Goal: Task Accomplishment & Management: Manage account settings

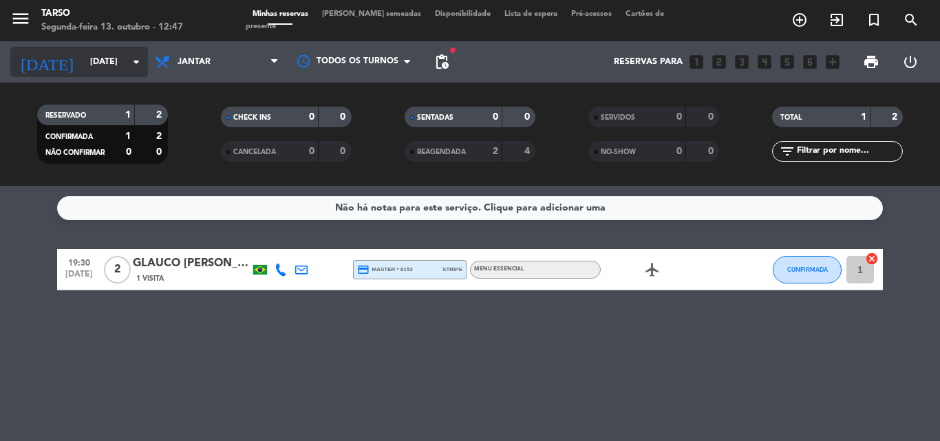
click at [130, 61] on icon "arrow_drop_down" at bounding box center [136, 62] width 17 height 17
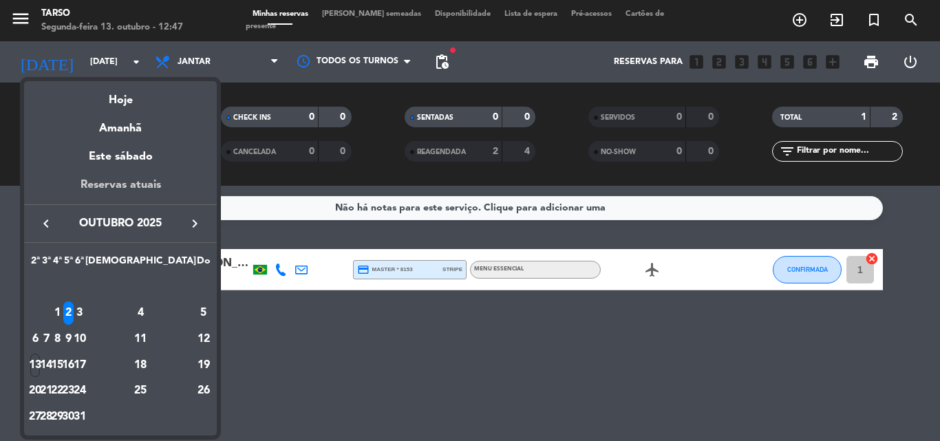
click at [126, 189] on div "Reservas atuais" at bounding box center [120, 190] width 193 height 28
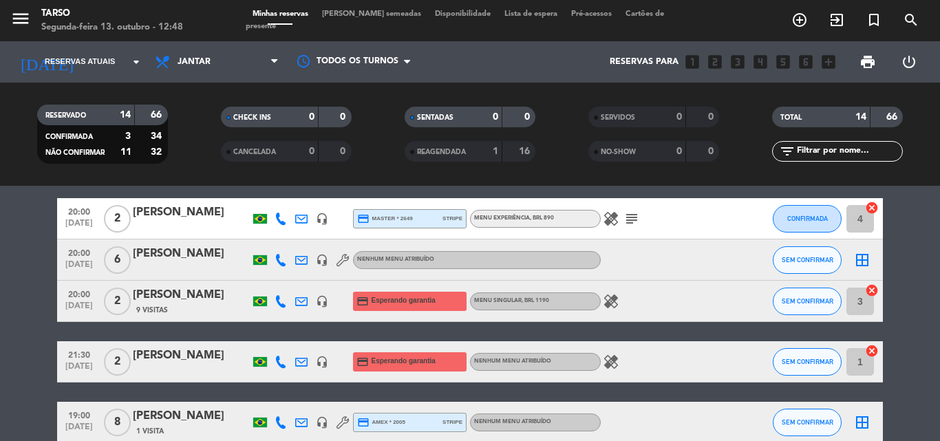
scroll to position [110, 0]
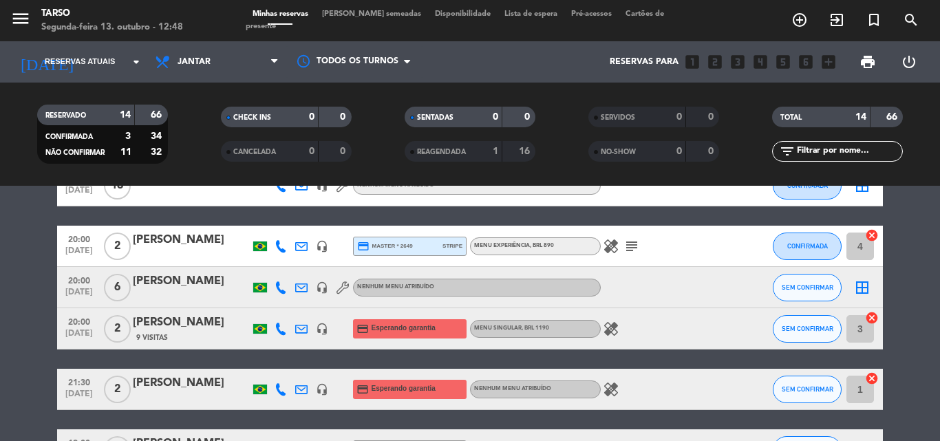
click at [615, 243] on icon "healing" at bounding box center [611, 246] width 17 height 17
click at [635, 245] on icon "subject" at bounding box center [632, 246] width 17 height 17
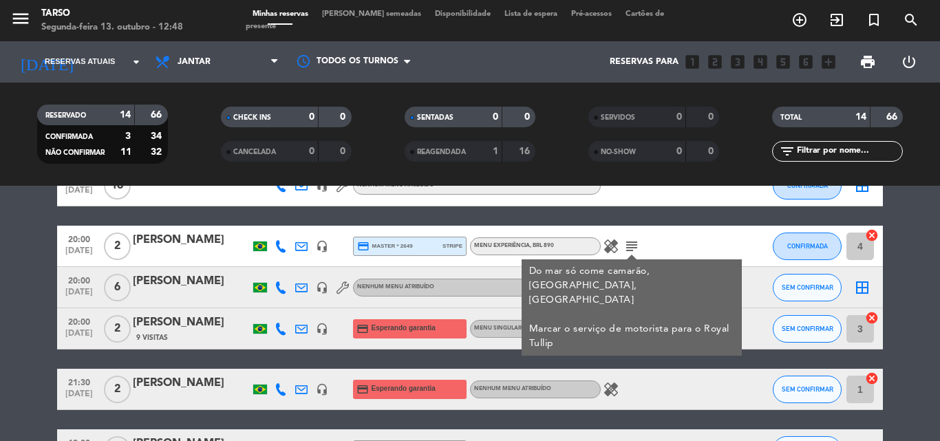
click at [691, 348] on div "healing" at bounding box center [663, 328] width 124 height 41
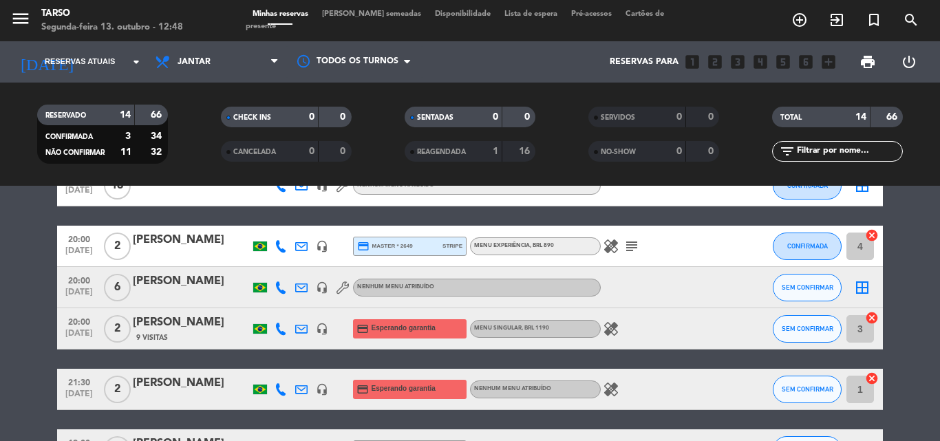
click at [607, 322] on icon "healing" at bounding box center [611, 329] width 17 height 17
click at [613, 386] on icon "healing" at bounding box center [611, 389] width 17 height 17
click at [686, 383] on div "healing 1 pax não come carne mal passada" at bounding box center [663, 389] width 124 height 41
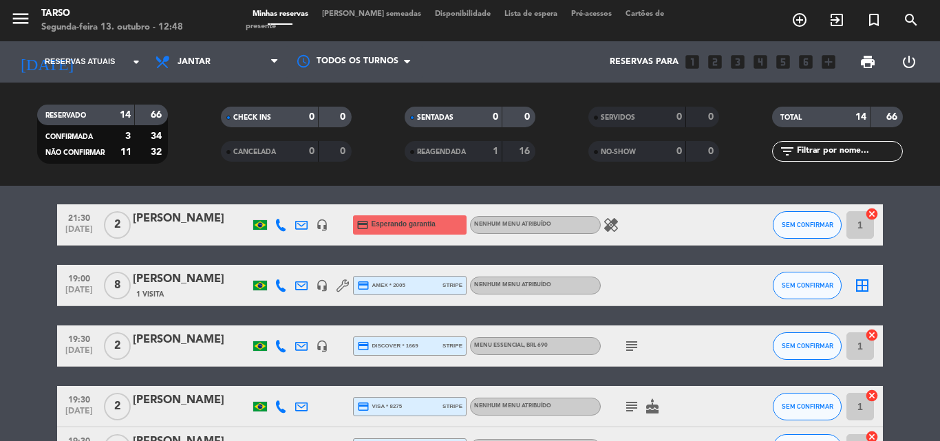
scroll to position [275, 0]
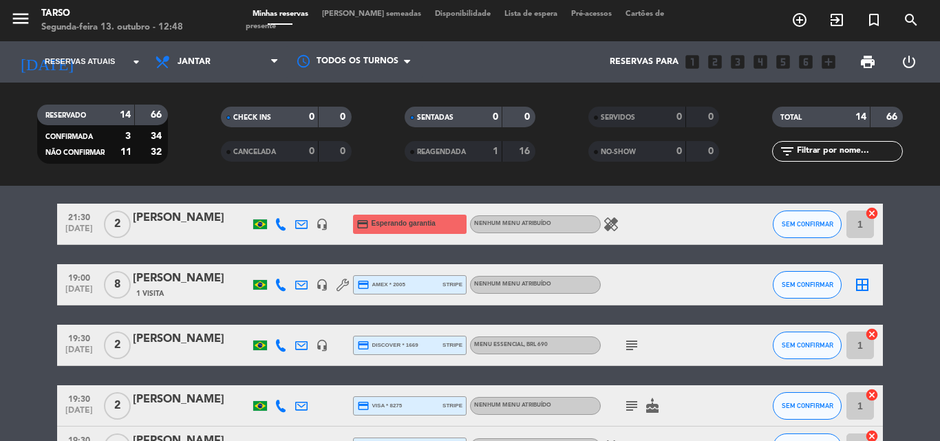
click at [636, 344] on icon "subject" at bounding box center [632, 345] width 17 height 17
click at [912, 311] on bookings-row "19:30 [DATE] Evento Hibiki headset_mic Nenhum menu atribuído CONFIRMADA border_…" at bounding box center [470, 324] width 940 height 771
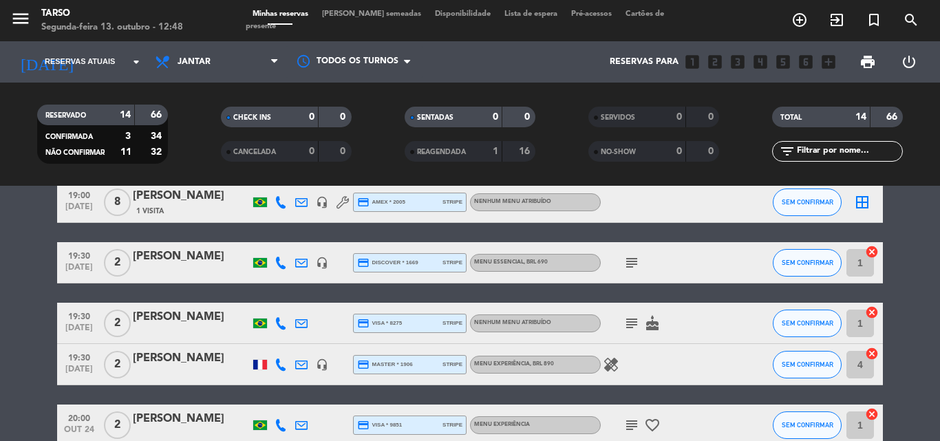
scroll to position [386, 0]
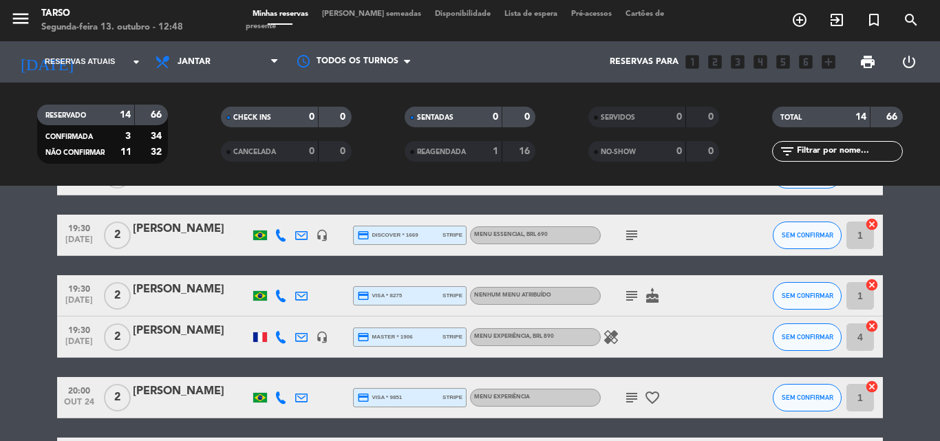
click at [631, 297] on icon "subject" at bounding box center [632, 296] width 17 height 17
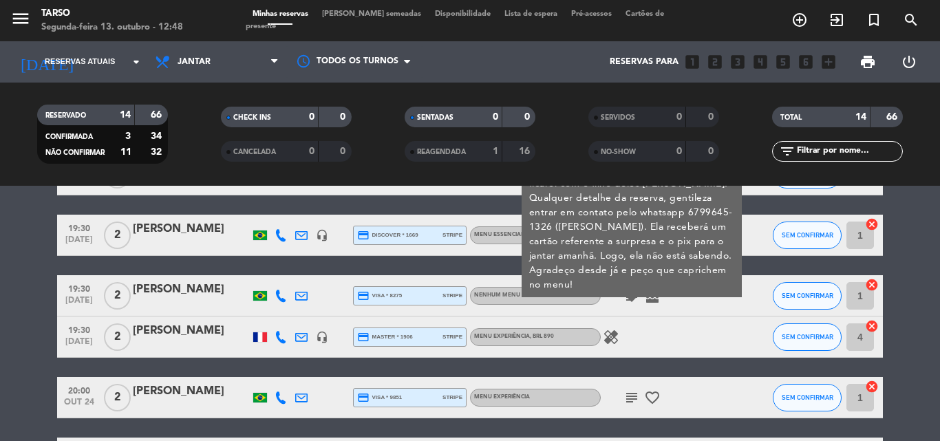
click at [606, 341] on icon "healing" at bounding box center [611, 337] width 17 height 17
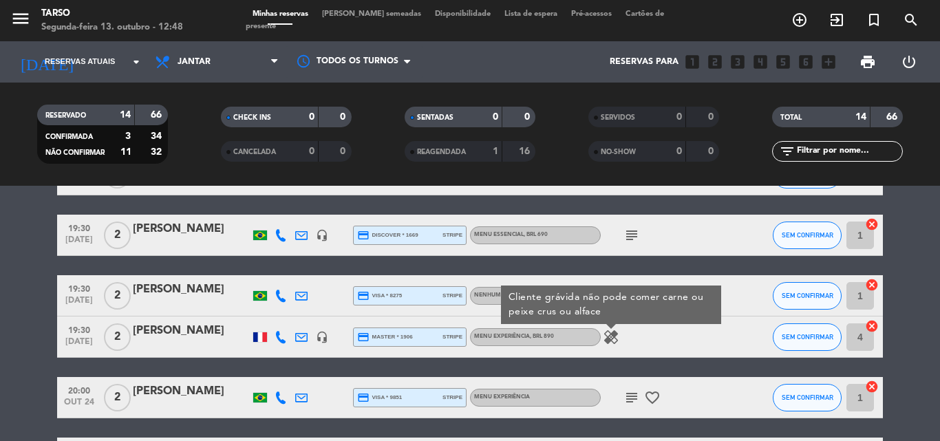
click at [632, 399] on icon "subject" at bounding box center [632, 398] width 17 height 17
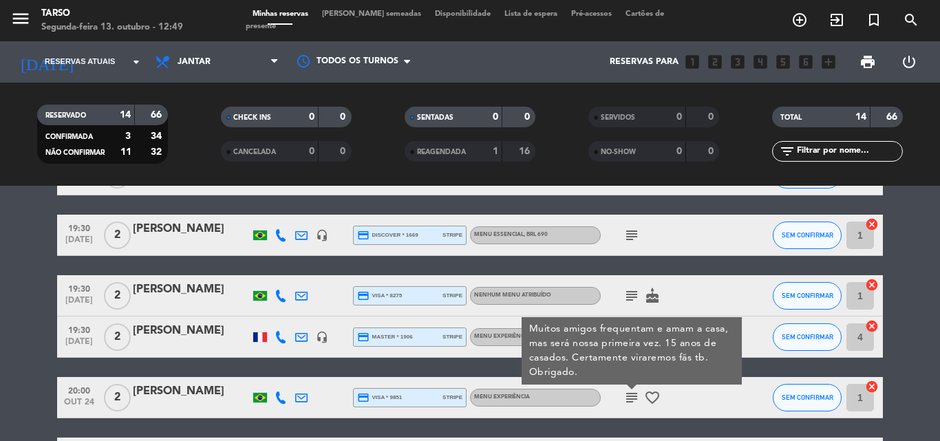
click at [918, 293] on bookings-row "19:30 [DATE] Evento Hibiki headset_mic Nenhum menu atribuído CONFIRMADA border_…" at bounding box center [470, 214] width 940 height 771
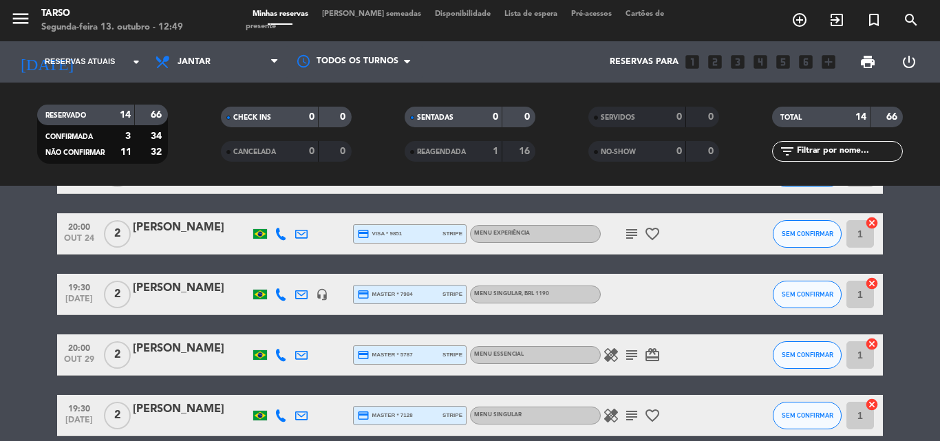
scroll to position [551, 0]
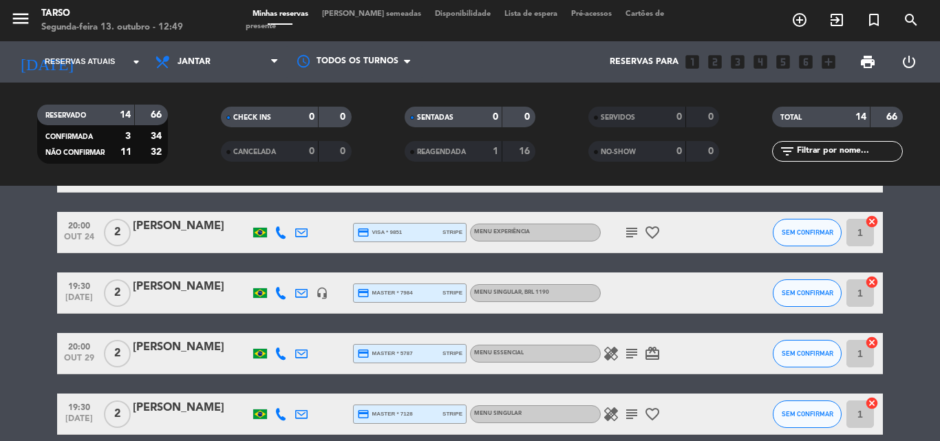
click at [611, 357] on icon "healing" at bounding box center [611, 354] width 17 height 17
click at [637, 352] on icon "subject" at bounding box center [632, 354] width 17 height 17
click at [615, 423] on div "healing subject favorite_border" at bounding box center [663, 414] width 124 height 41
click at [610, 416] on icon "healing" at bounding box center [611, 414] width 17 height 17
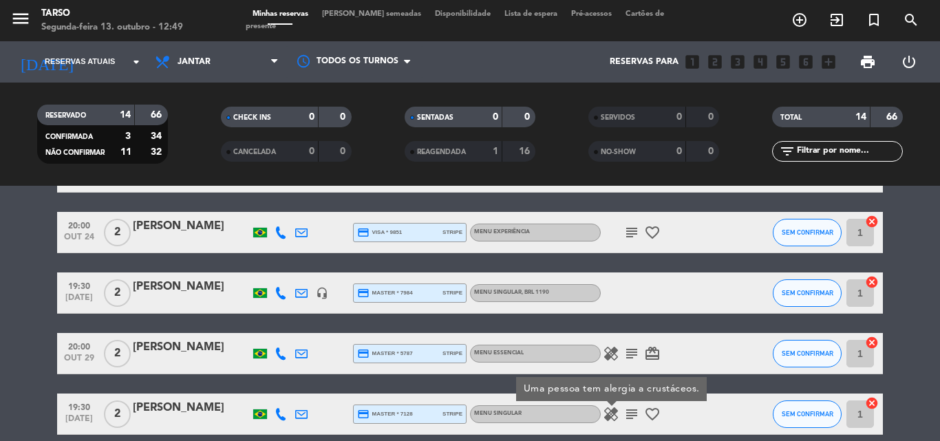
click at [629, 419] on icon "subject" at bounding box center [632, 414] width 17 height 17
click at [704, 363] on div "healing subject card_giftcard" at bounding box center [663, 353] width 124 height 41
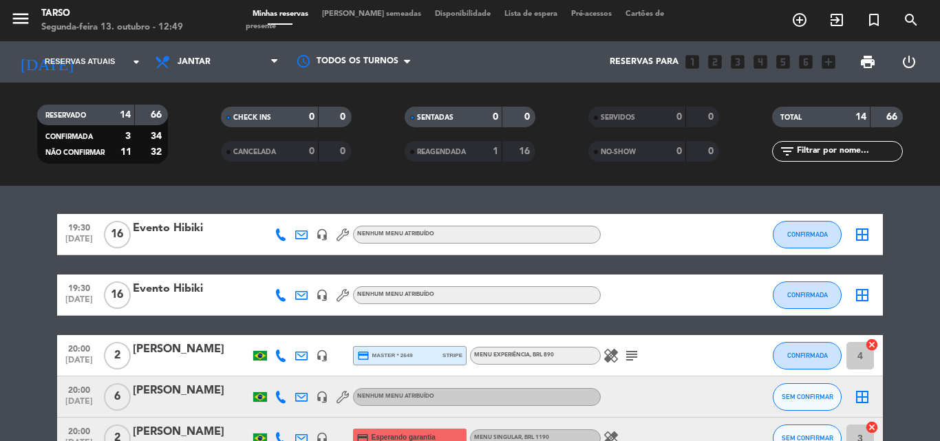
scroll to position [0, 0]
